Goal: Task Accomplishment & Management: Use online tool/utility

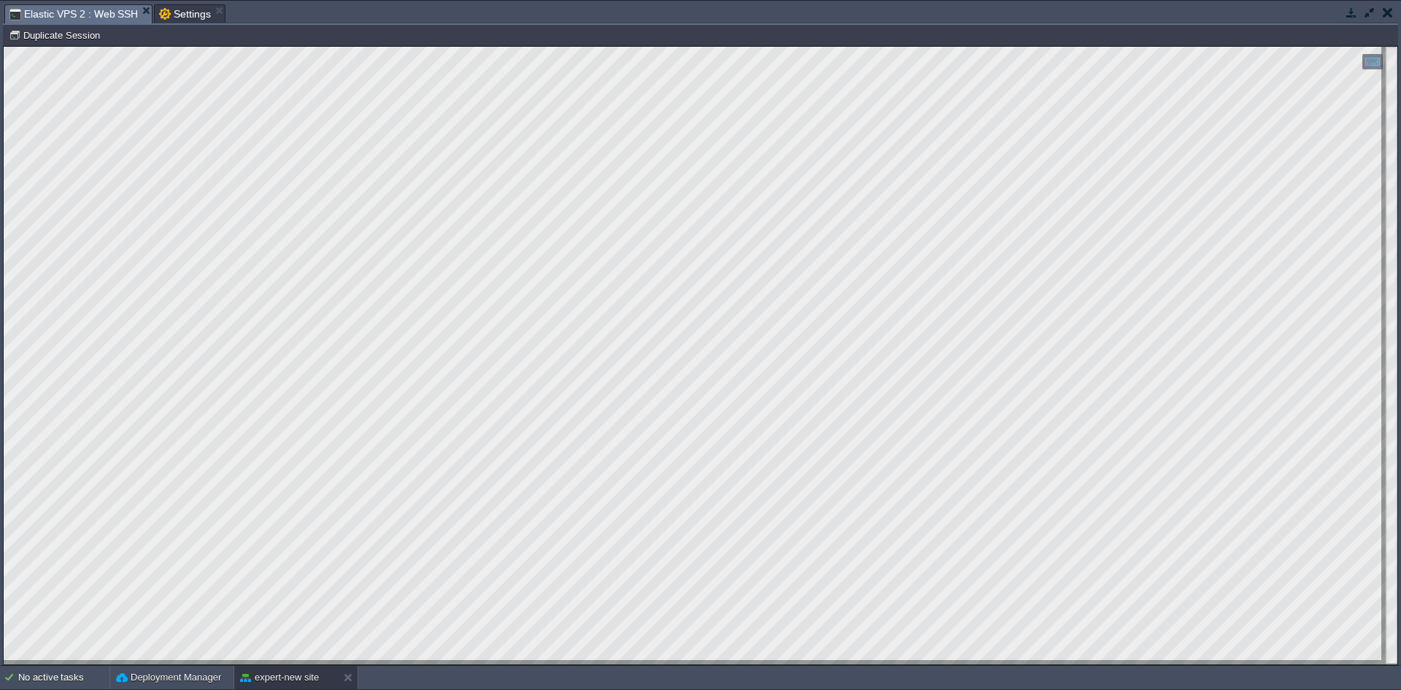
click at [1389, 12] on button "button" at bounding box center [1388, 12] width 10 height 13
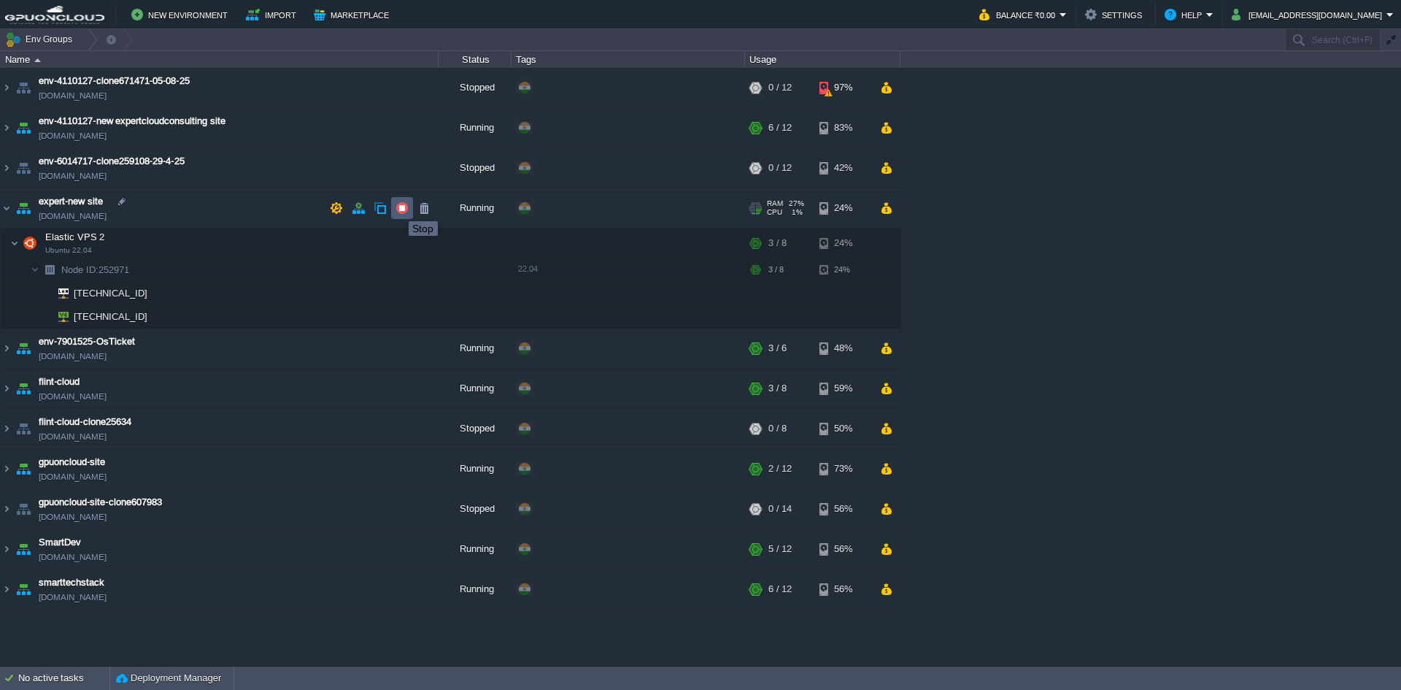
click at [403, 207] on button "button" at bounding box center [402, 207] width 13 height 13
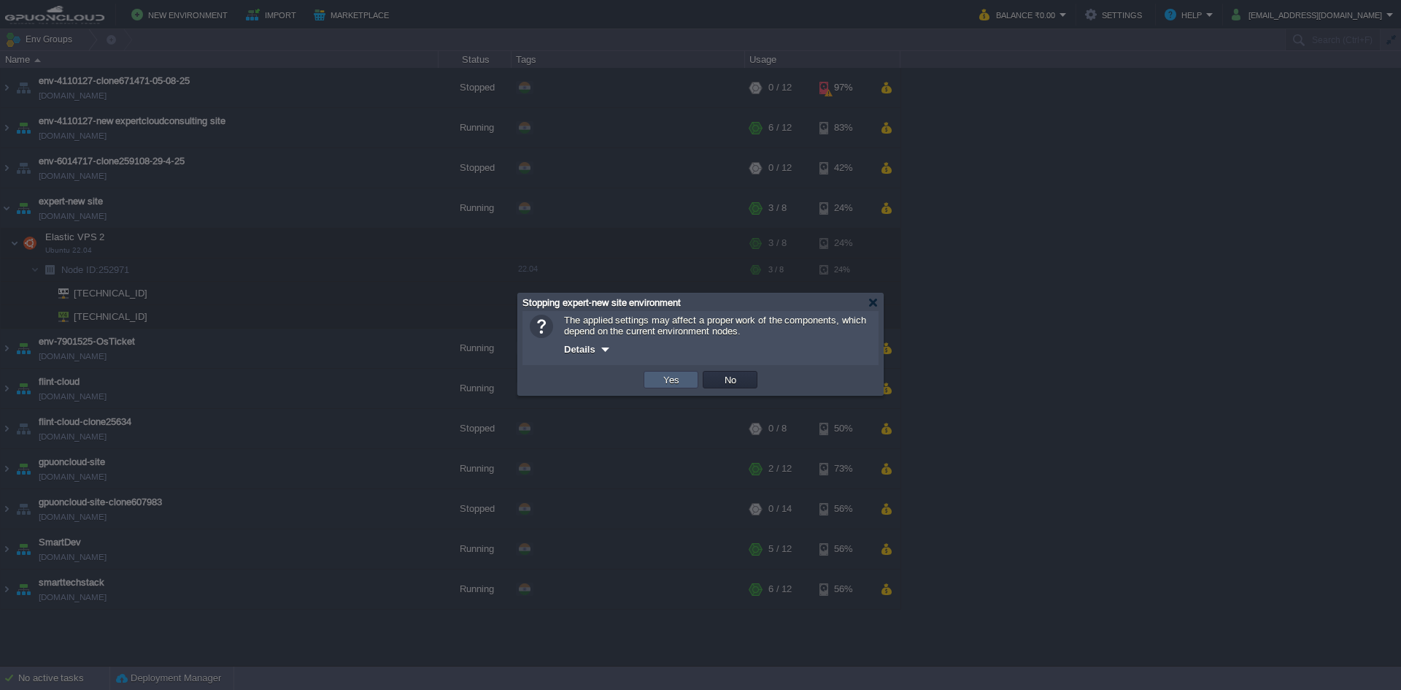
click at [665, 381] on button "Yes" at bounding box center [671, 379] width 25 height 13
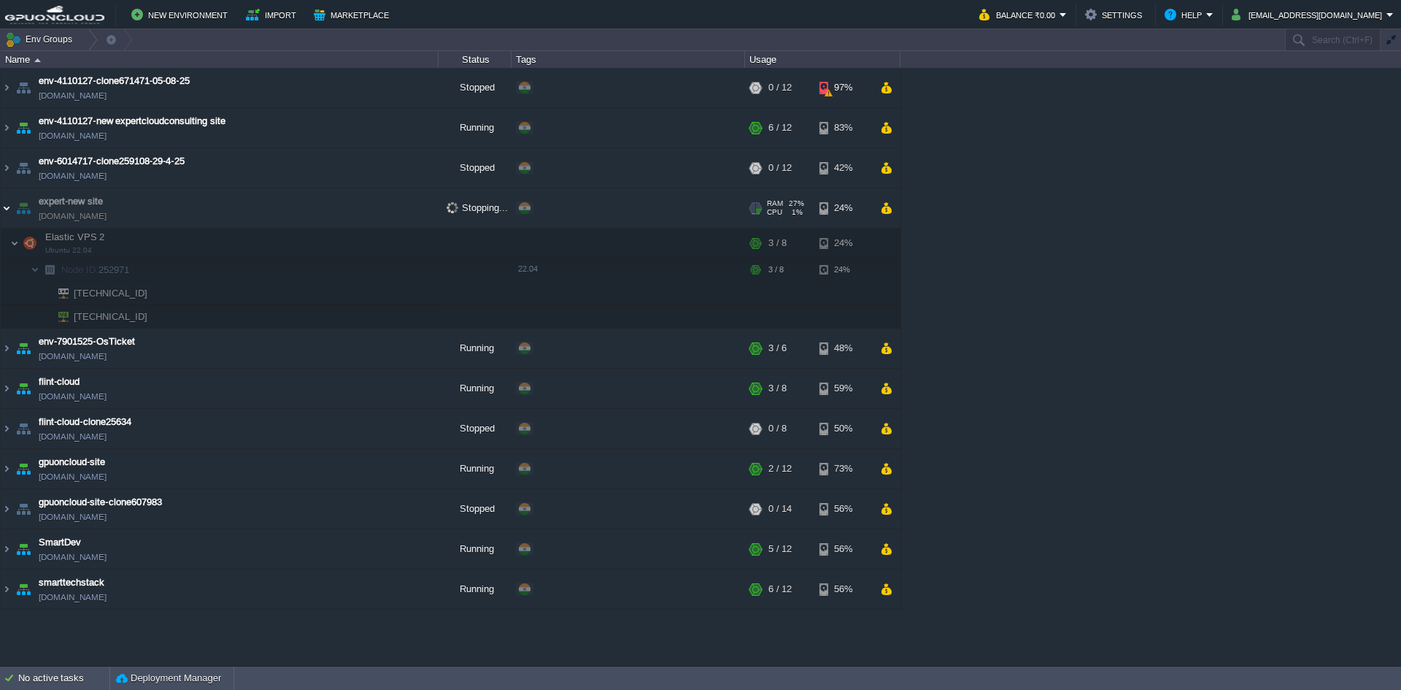
click at [4, 207] on img at bounding box center [7, 207] width 12 height 39
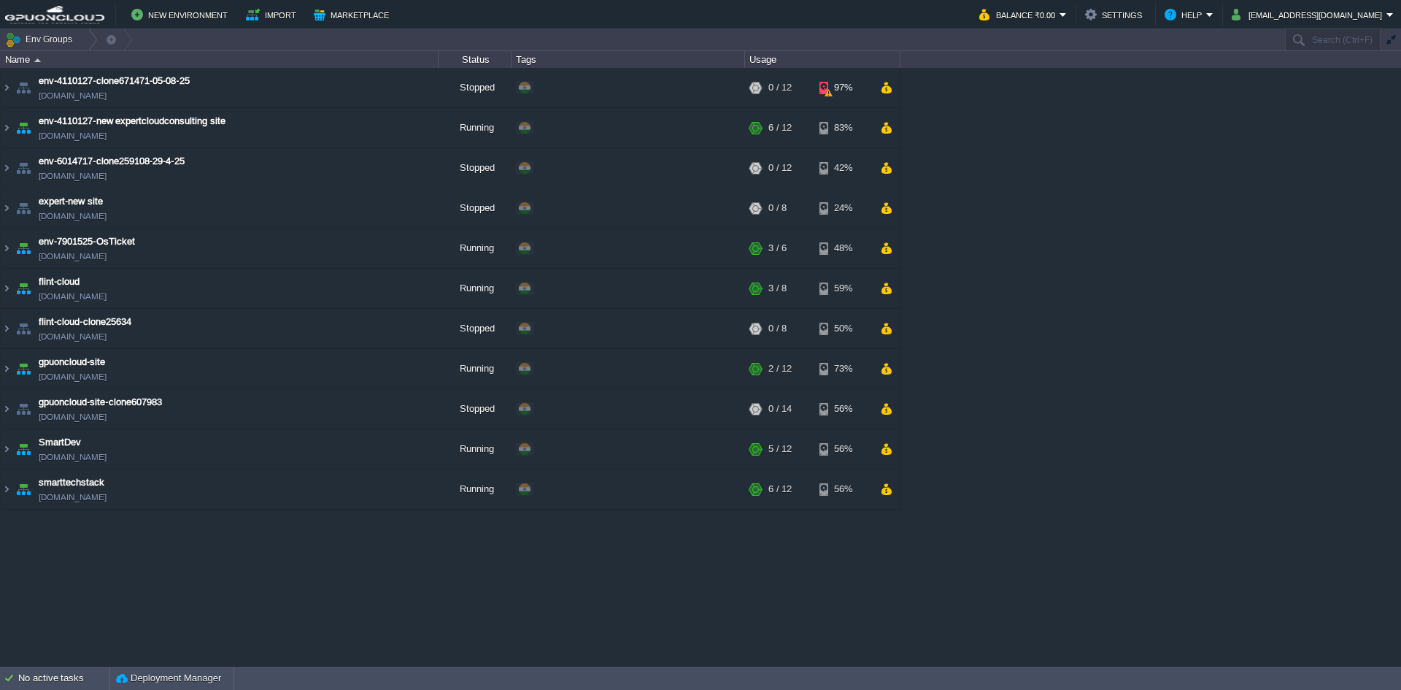
click at [49, 563] on div "env-4110127-clone671471-05-08-25 [DOMAIN_NAME] Stopped + Add to Env Group RAM 0…" at bounding box center [700, 366] width 1401 height 597
click at [401, 208] on button "button" at bounding box center [402, 207] width 13 height 13
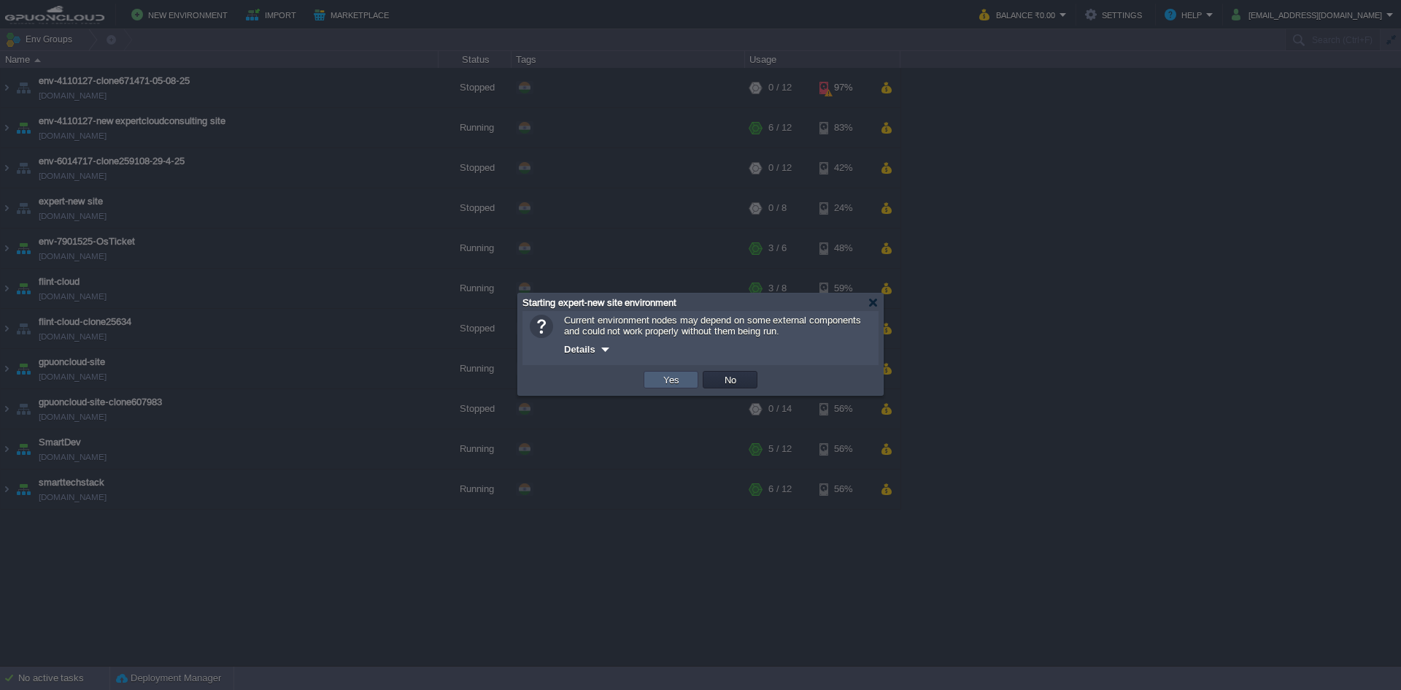
click at [652, 381] on td "Yes" at bounding box center [671, 380] width 55 height 18
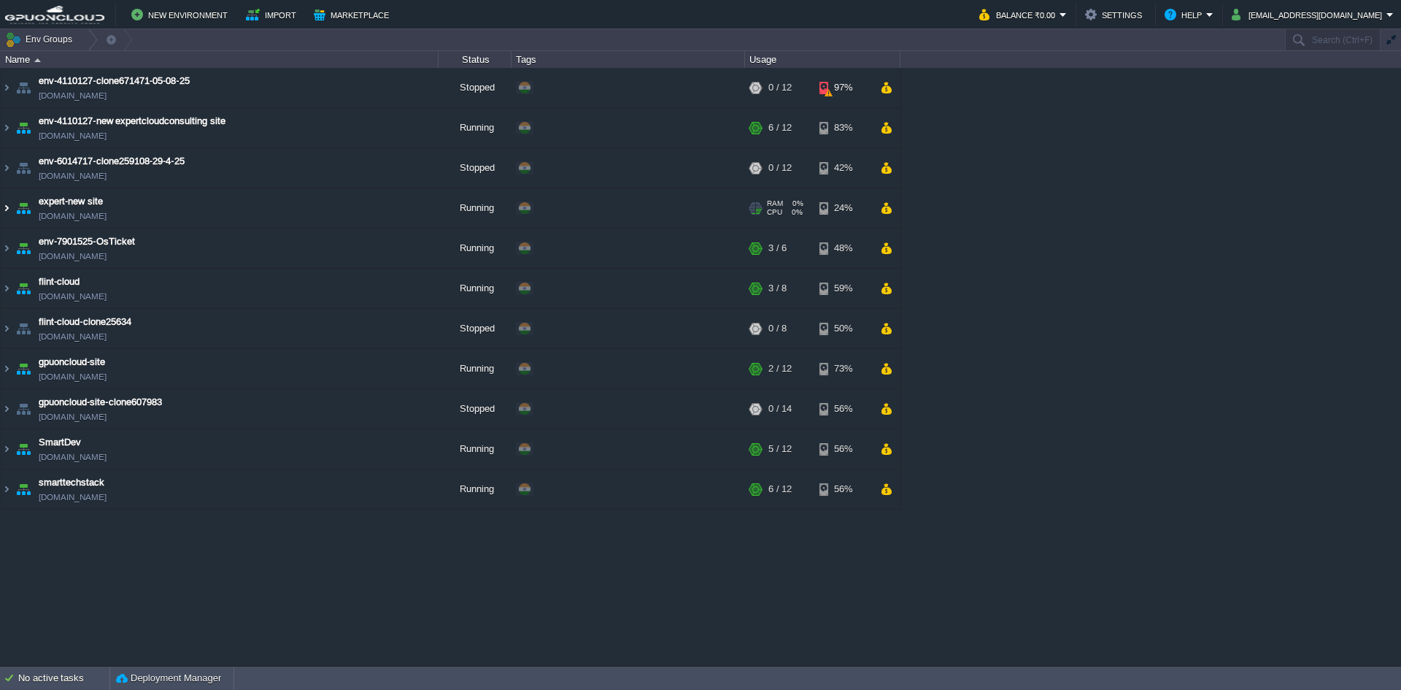
click at [5, 207] on img at bounding box center [7, 207] width 12 height 39
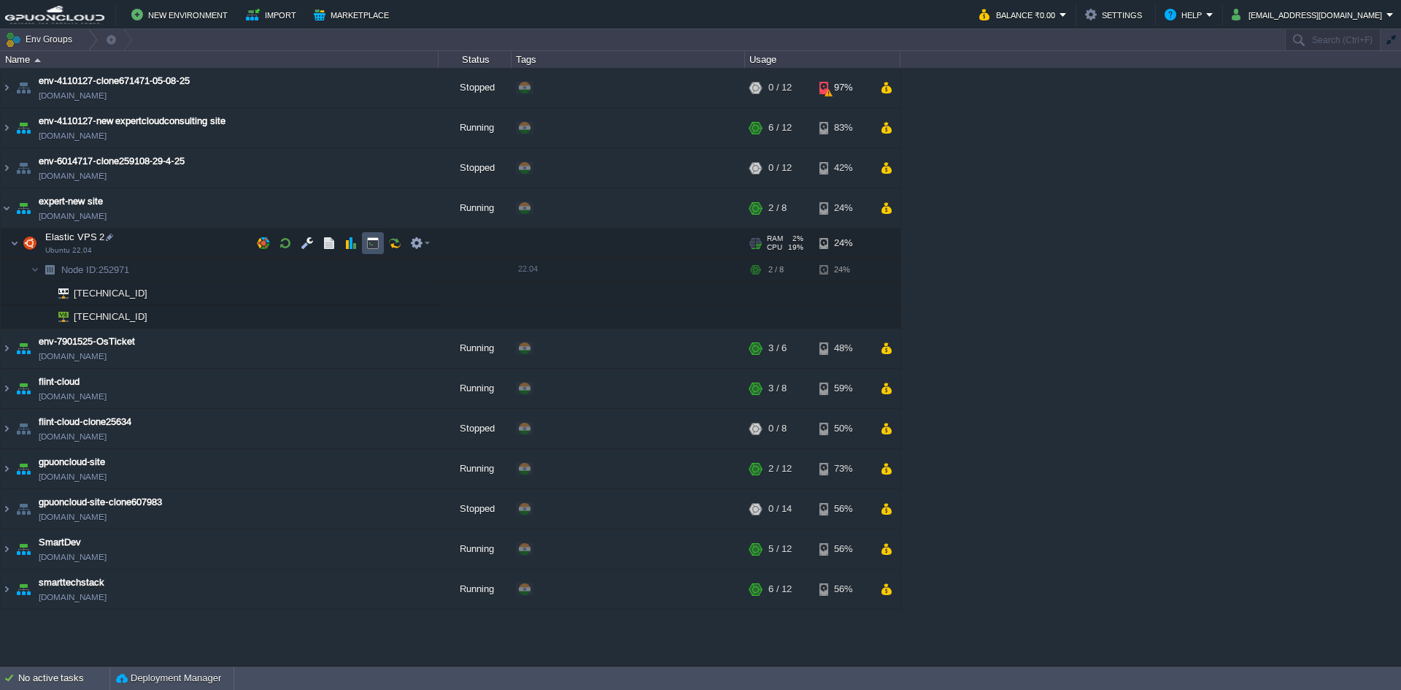
click at [376, 244] on button "button" at bounding box center [372, 242] width 13 height 13
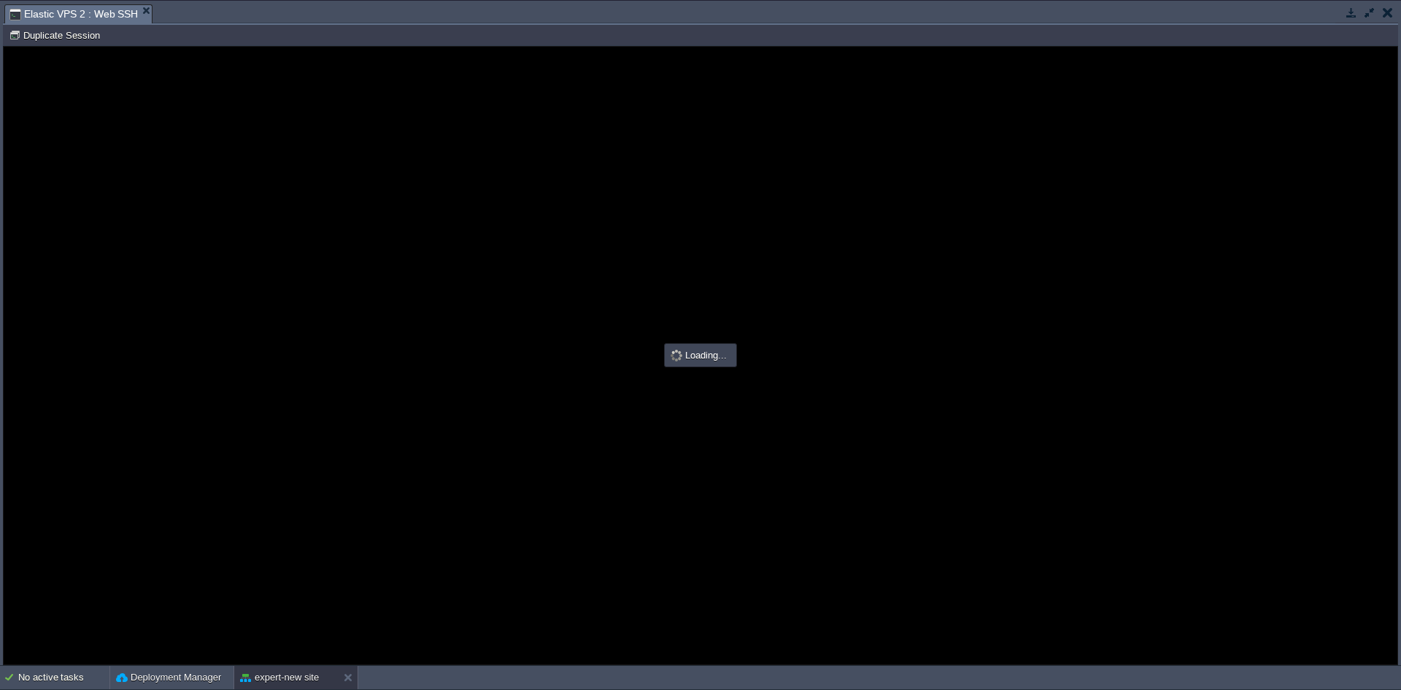
click at [1352, 13] on button "button" at bounding box center [1351, 12] width 13 height 13
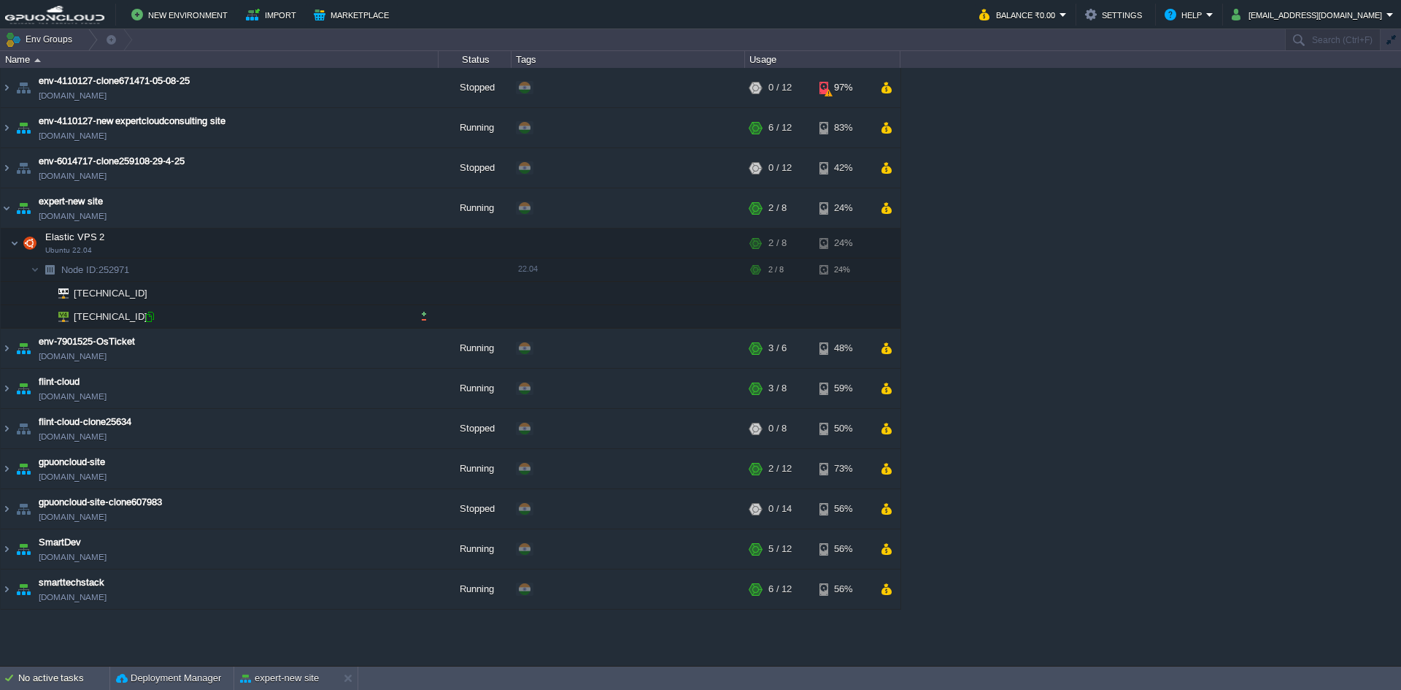
click at [149, 317] on div at bounding box center [149, 316] width 13 height 13
click at [282, 680] on button "expert-new site" at bounding box center [279, 678] width 79 height 15
type input "#000000"
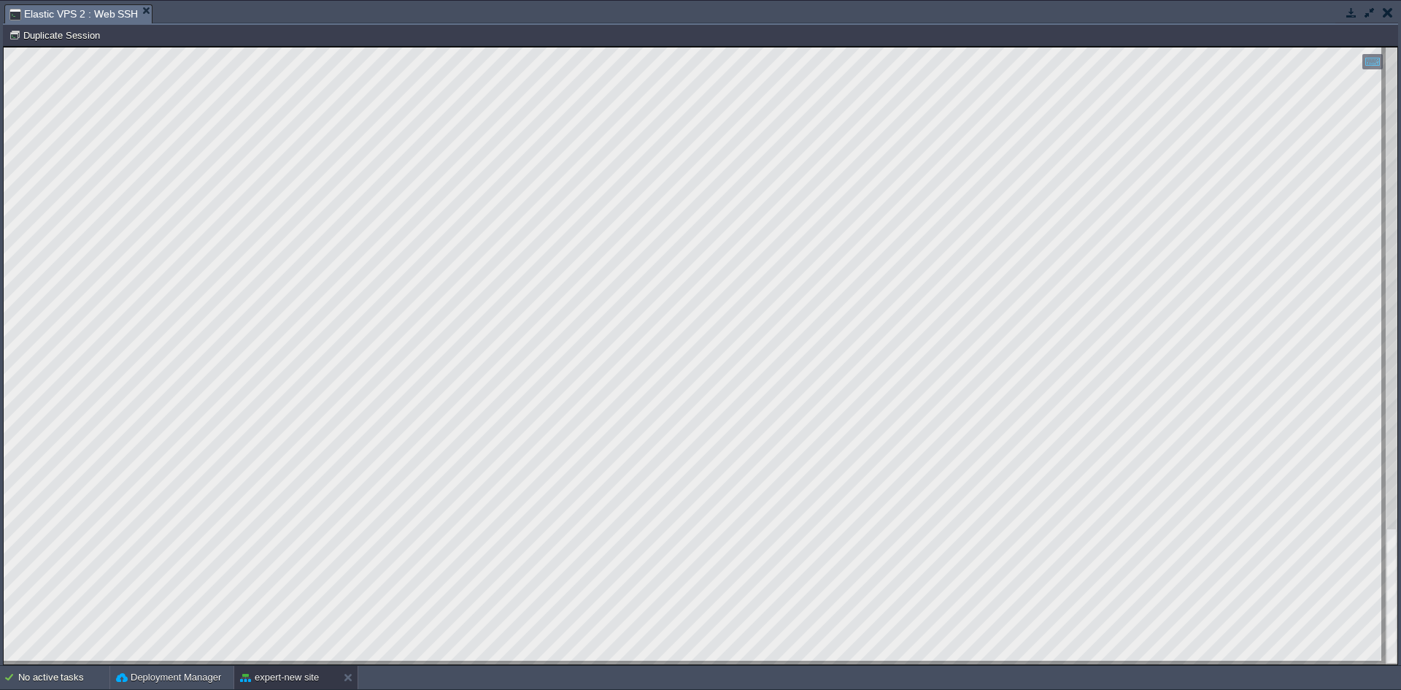
click at [463, 47] on html "Copy: Ctrl + Shift + C Paste: Ctrl + V Settings: Ctrl + Shift + Alt 0" at bounding box center [701, 47] width 1394 height 0
click at [1346, 13] on button "button" at bounding box center [1351, 12] width 13 height 13
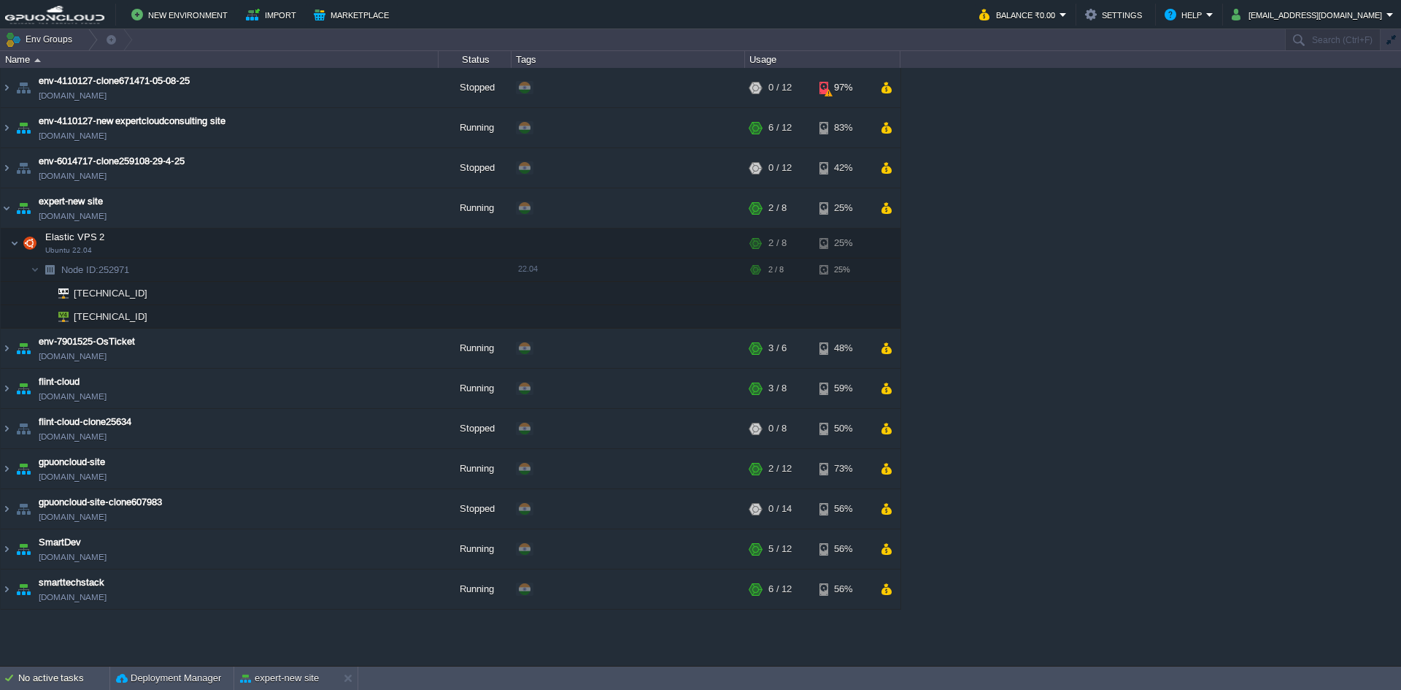
click at [1084, 288] on div "env-4110127-clone671471-05-08-25 [DOMAIN_NAME] Stopped + Add to Env Group RAM 0…" at bounding box center [700, 366] width 1401 height 597
click at [1111, 212] on div "env-4110127-clone671471-05-08-25 [DOMAIN_NAME] Stopped + Add to Env Group RAM 0…" at bounding box center [700, 366] width 1401 height 597
click at [152, 320] on div at bounding box center [149, 316] width 13 height 13
click at [366, 244] on button "button" at bounding box center [372, 242] width 13 height 13
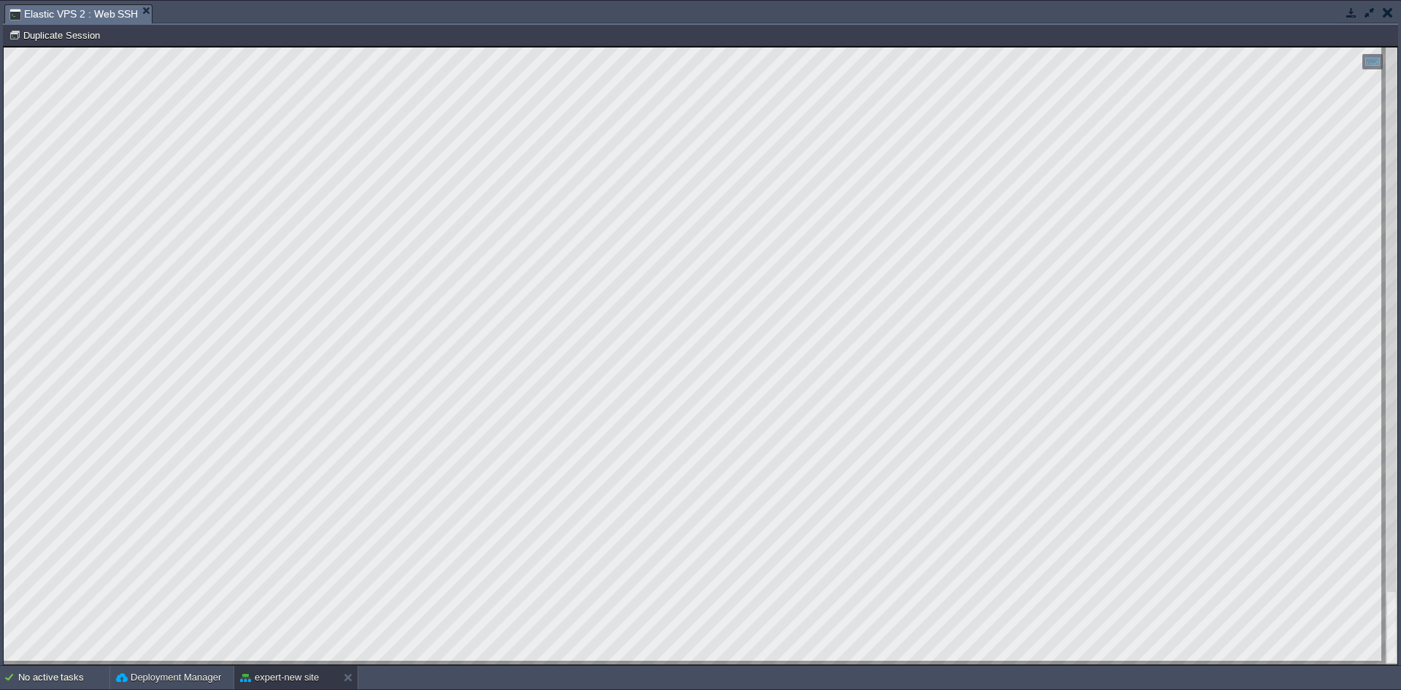
click at [423, 47] on html "Copy: Ctrl + Shift + C Paste: Ctrl + V Settings: Ctrl + Shift + Alt 0" at bounding box center [701, 47] width 1394 height 0
click at [40, 527] on div at bounding box center [701, 355] width 1394 height 617
click at [1353, 12] on button "button" at bounding box center [1351, 12] width 13 height 13
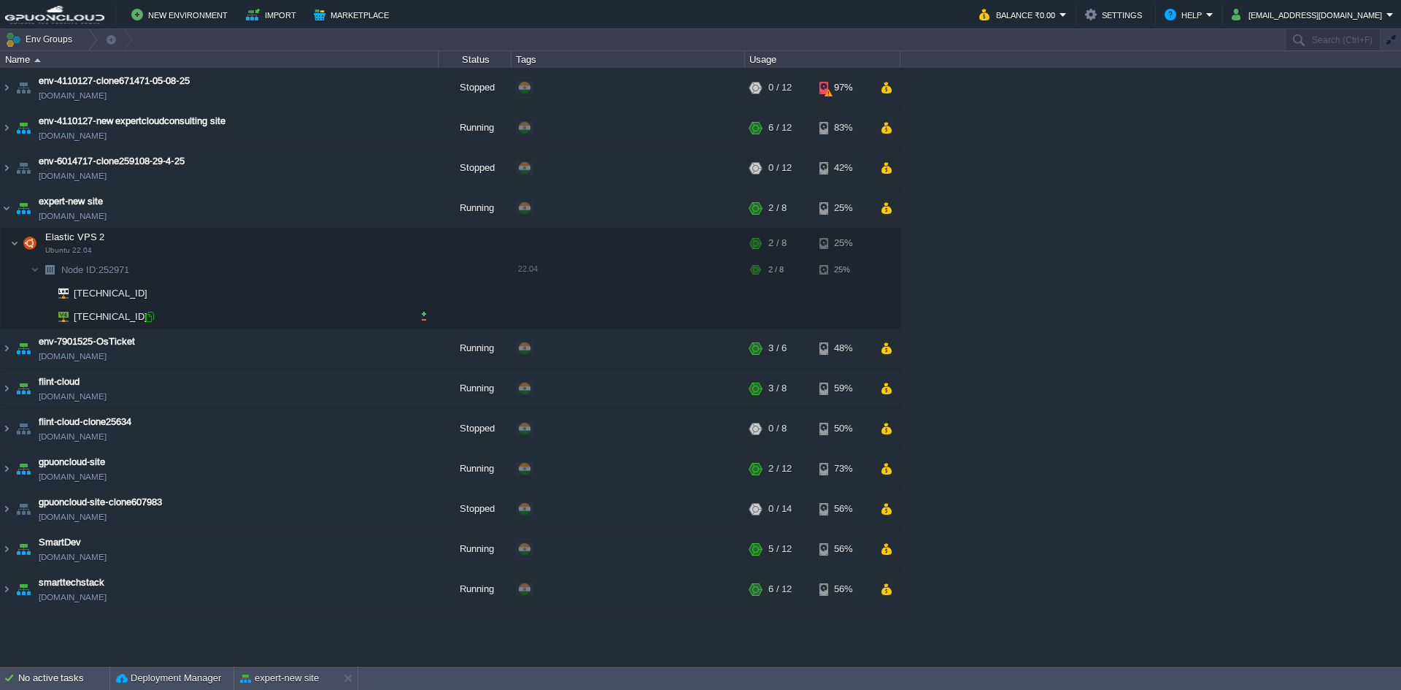
click at [155, 317] on div at bounding box center [149, 316] width 13 height 13
click at [269, 679] on button "expert-new site" at bounding box center [279, 678] width 79 height 15
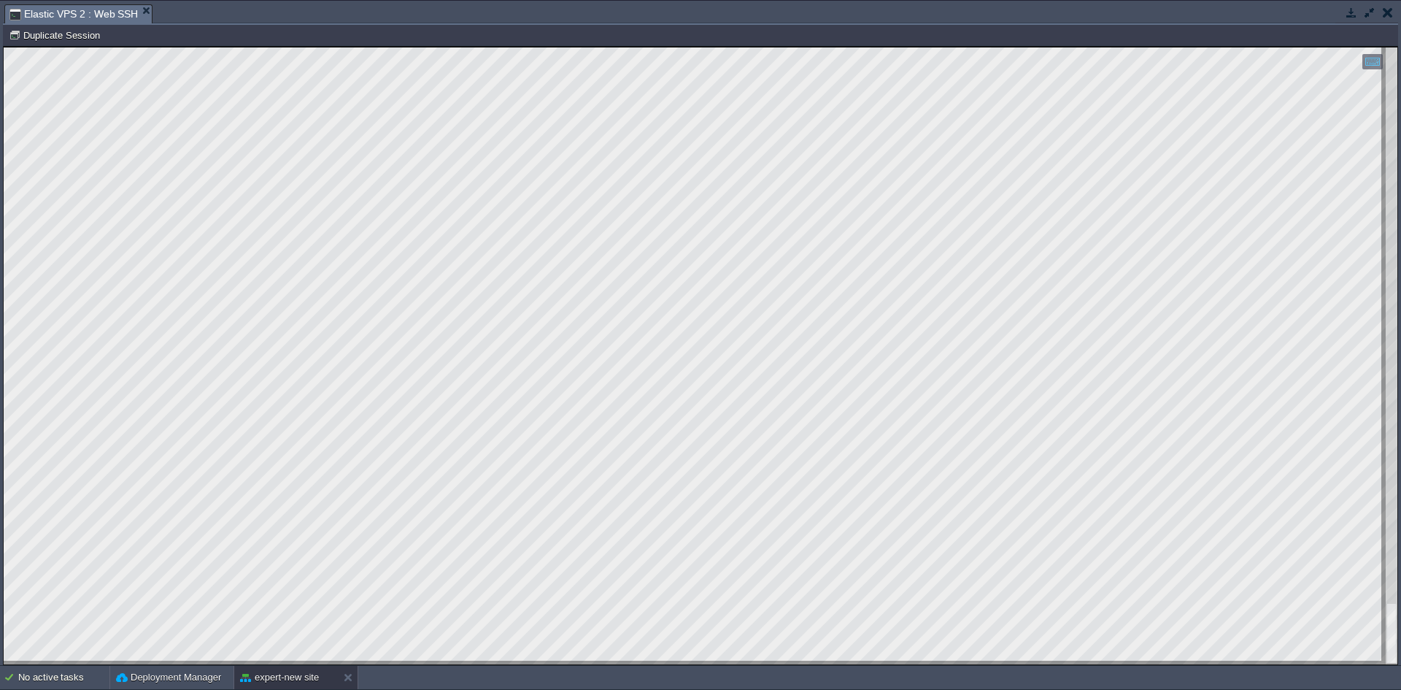
click at [4, 47] on html "Copy: Ctrl + Shift + C Paste: Ctrl + V Settings: Ctrl + Shift + Alt 0" at bounding box center [701, 47] width 1394 height 0
click at [431, 661] on div at bounding box center [701, 355] width 1394 height 617
click at [42, 431] on div at bounding box center [701, 355] width 1394 height 617
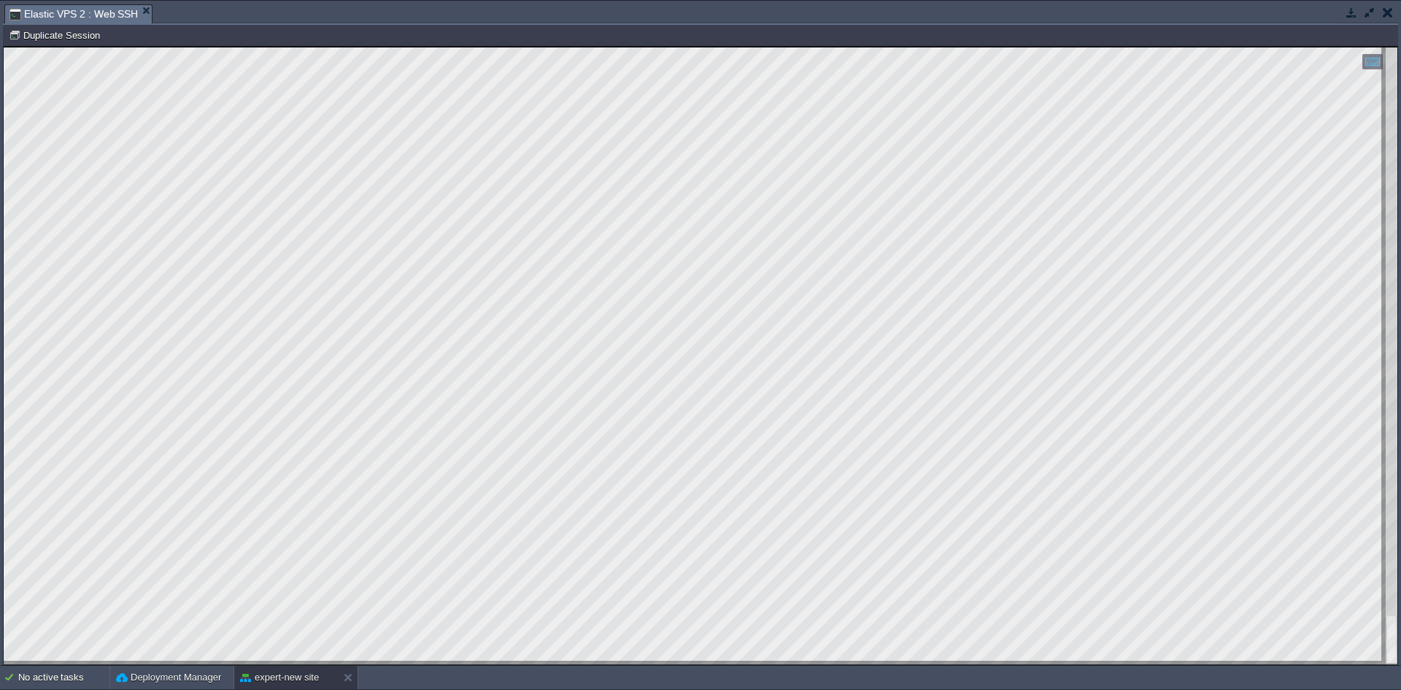
drag, startPoint x: 355, startPoint y: 661, endPoint x: 0, endPoint y: 400, distance: 440.1
click at [4, 47] on html "Copy: Ctrl + Shift + C Paste: Ctrl + V Settings: Ctrl + Shift + Alt 0" at bounding box center [701, 47] width 1394 height 0
